Goal: Information Seeking & Learning: Compare options

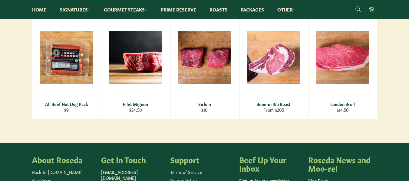
scroll to position [162, 0]
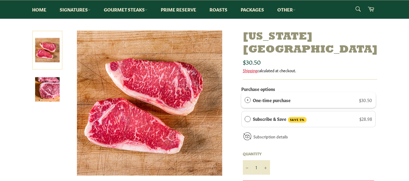
scroll to position [30, 0]
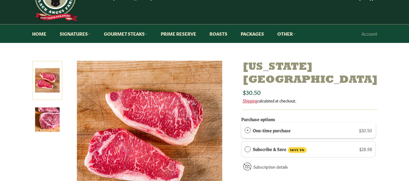
click at [44, 121] on img at bounding box center [47, 119] width 24 height 24
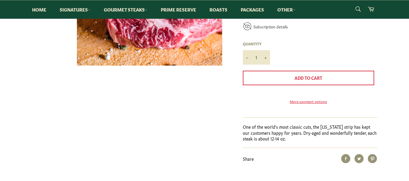
scroll to position [110, 0]
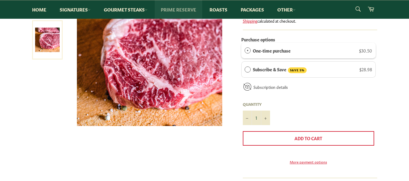
click at [185, 8] on link "Prime Reserve" at bounding box center [178, 9] width 47 height 18
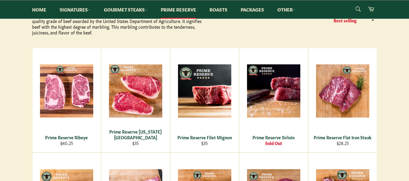
scroll to position [121, 0]
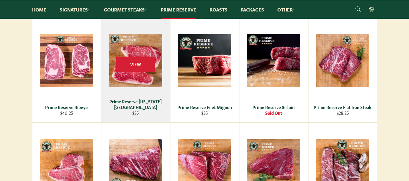
click at [144, 106] on div "Prime Reserve New York Strip" at bounding box center [135, 105] width 61 height 12
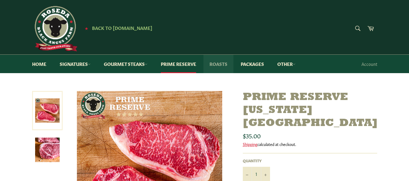
click at [217, 62] on link "Roasts" at bounding box center [218, 64] width 30 height 18
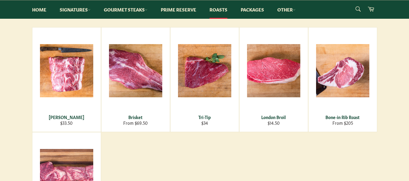
scroll to position [30, 0]
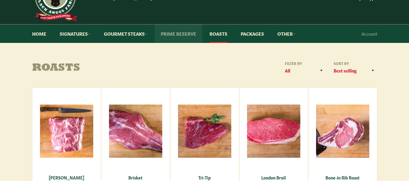
click at [176, 34] on link "Prime Reserve" at bounding box center [178, 33] width 47 height 18
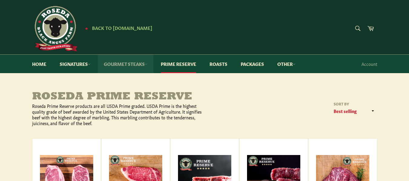
click at [120, 63] on link "Gourmet Steaks" at bounding box center [126, 64] width 56 height 18
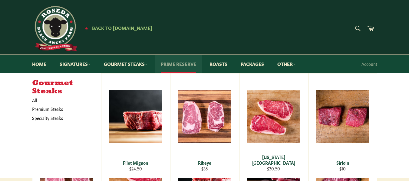
click at [189, 63] on link "Prime Reserve" at bounding box center [178, 64] width 47 height 18
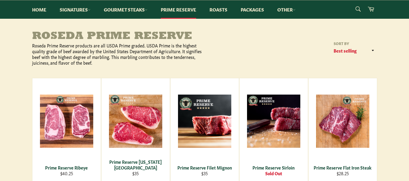
scroll to position [121, 0]
